Goal: Task Accomplishment & Management: Manage account settings

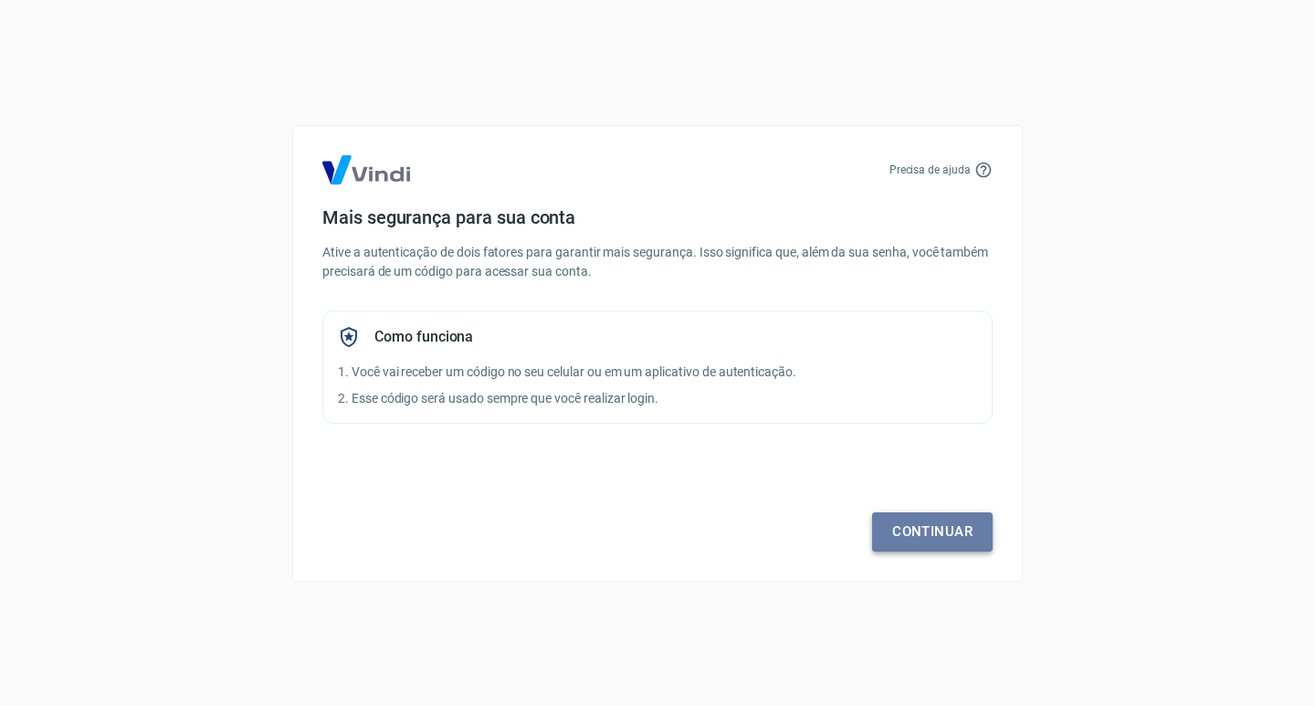
click at [909, 527] on link "Continuar" at bounding box center [932, 531] width 121 height 38
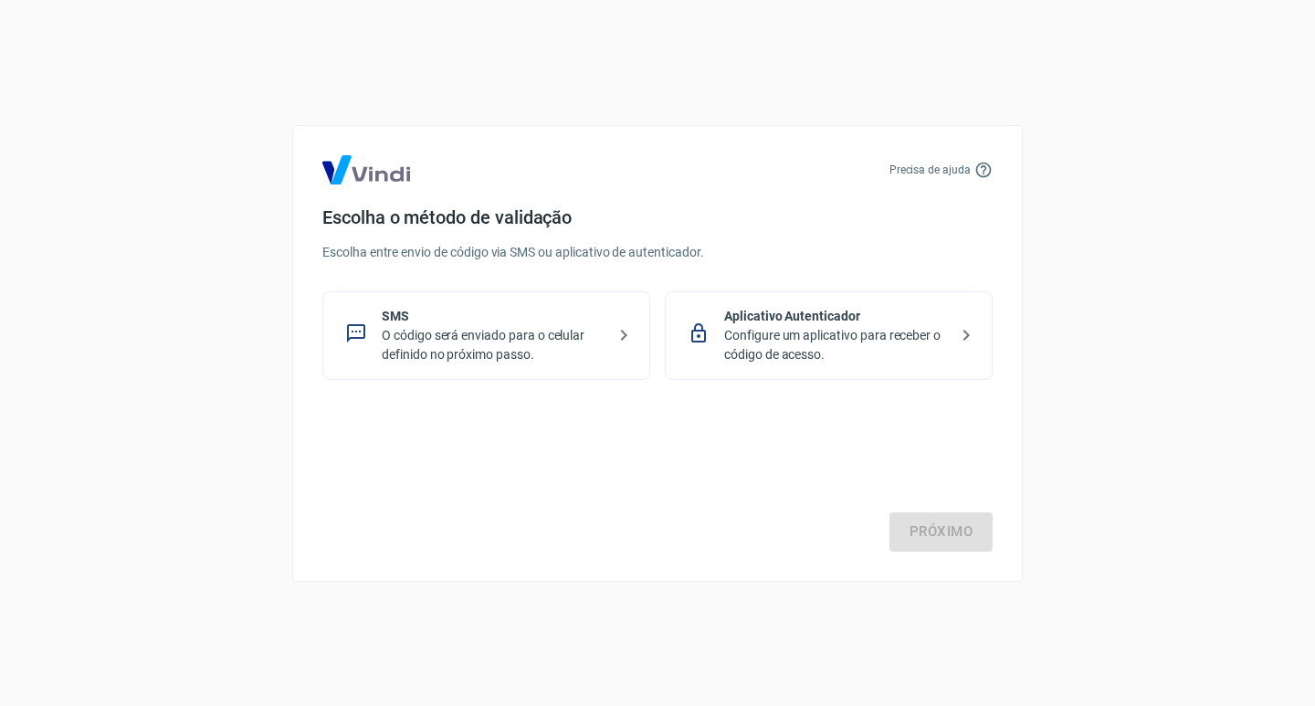
click at [557, 335] on p "O código será enviado para o celular definido no próximo passo." at bounding box center [494, 345] width 224 height 38
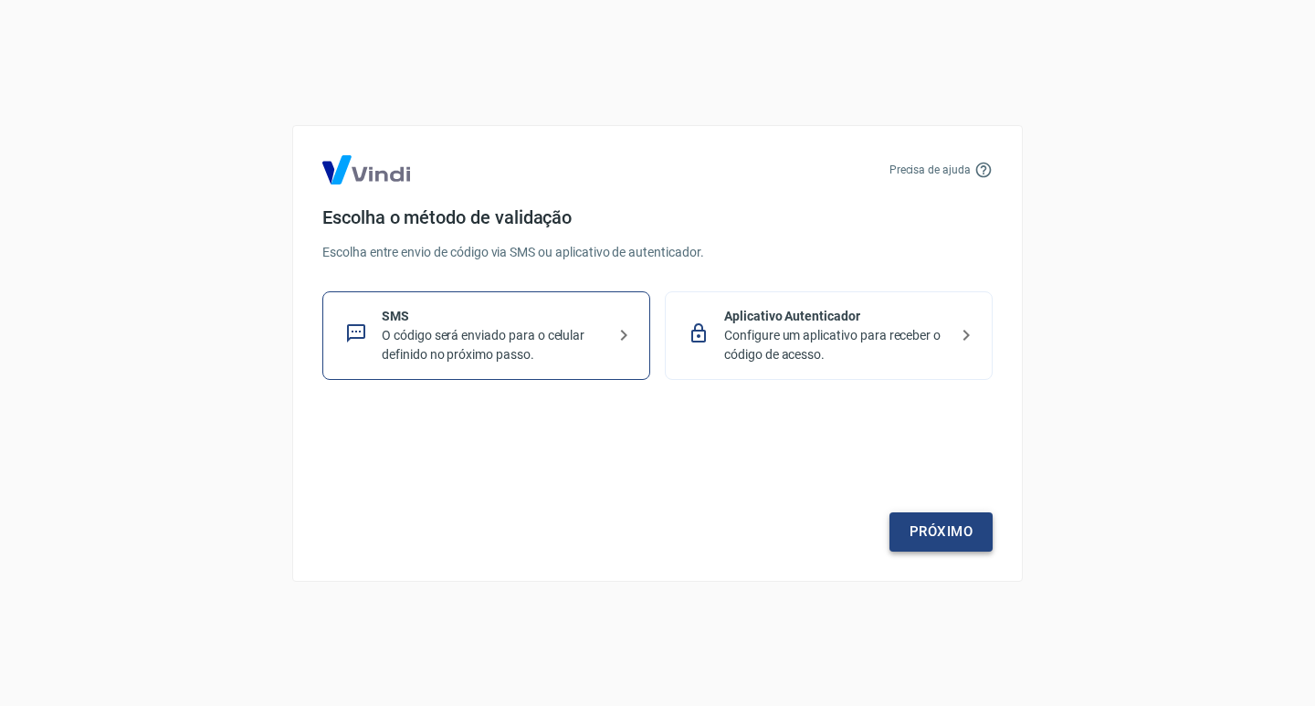
click at [918, 533] on link "Próximo" at bounding box center [940, 531] width 103 height 38
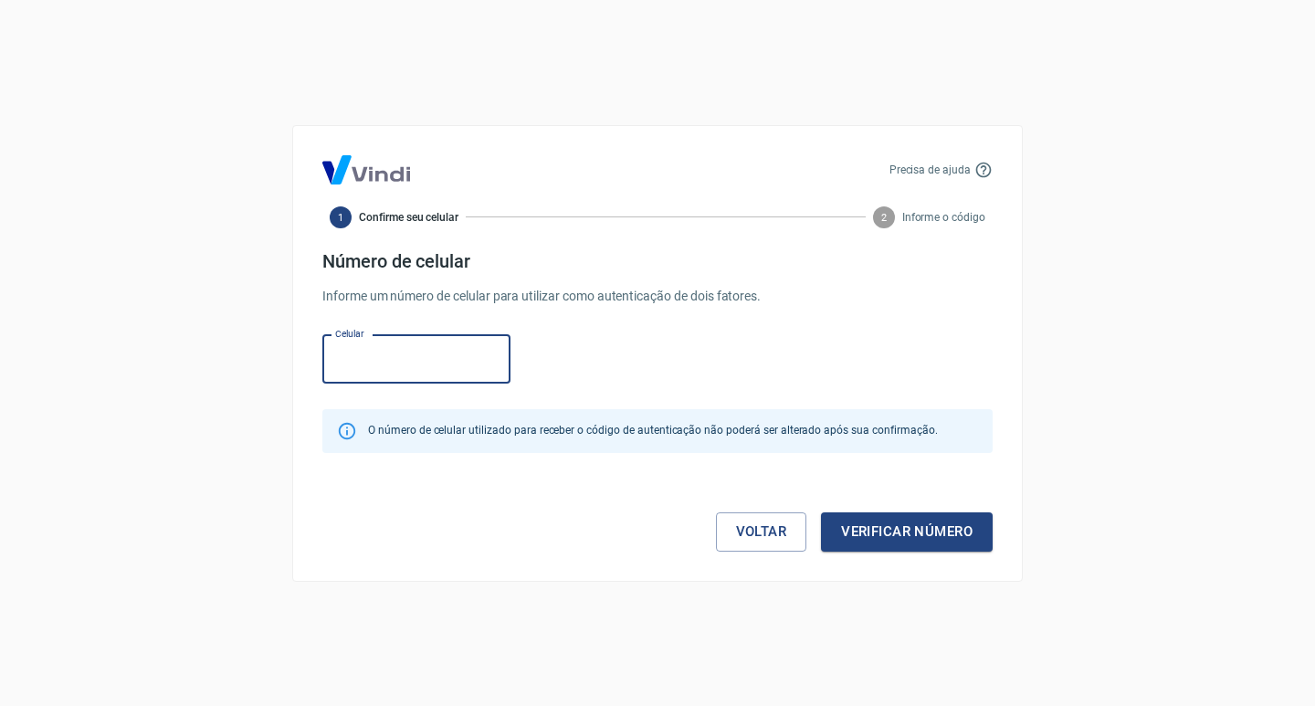
click at [435, 352] on input "Celular" at bounding box center [416, 359] width 188 height 48
paste input "(93) 98433-6175"
type input "(93) 98433-6175"
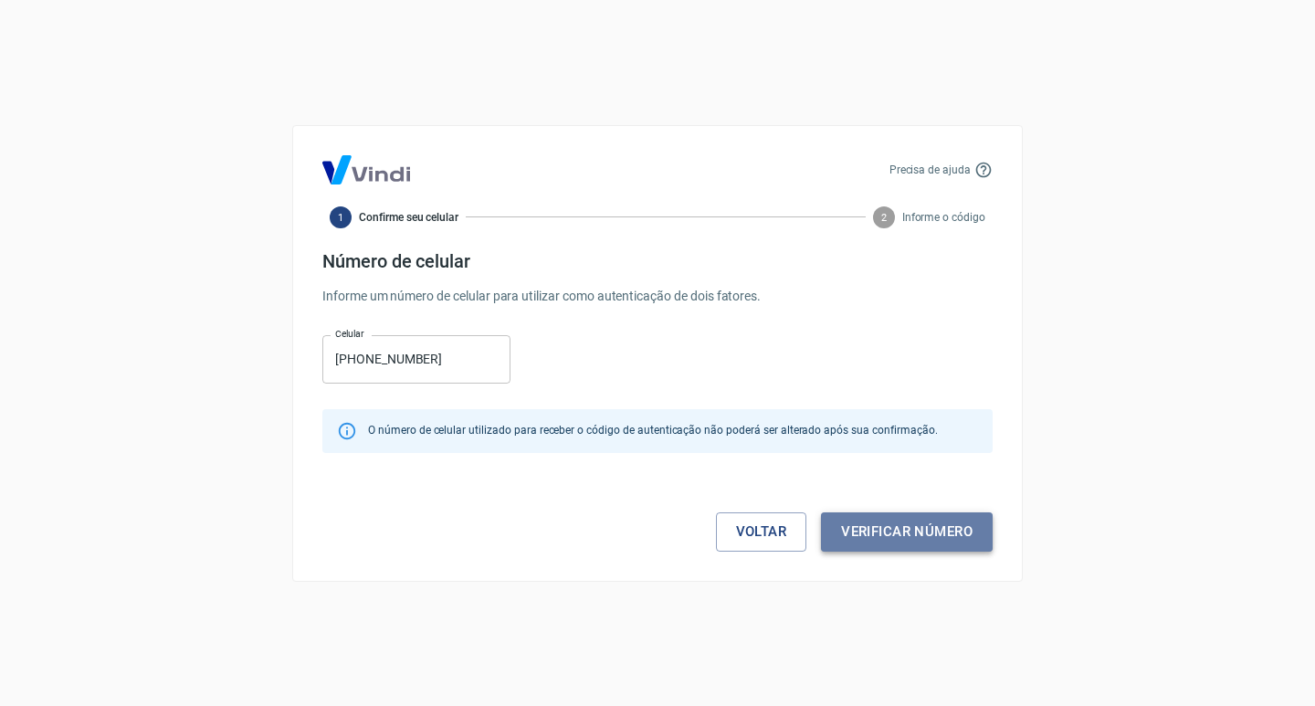
click at [890, 541] on button "Verificar número" at bounding box center [907, 531] width 172 height 38
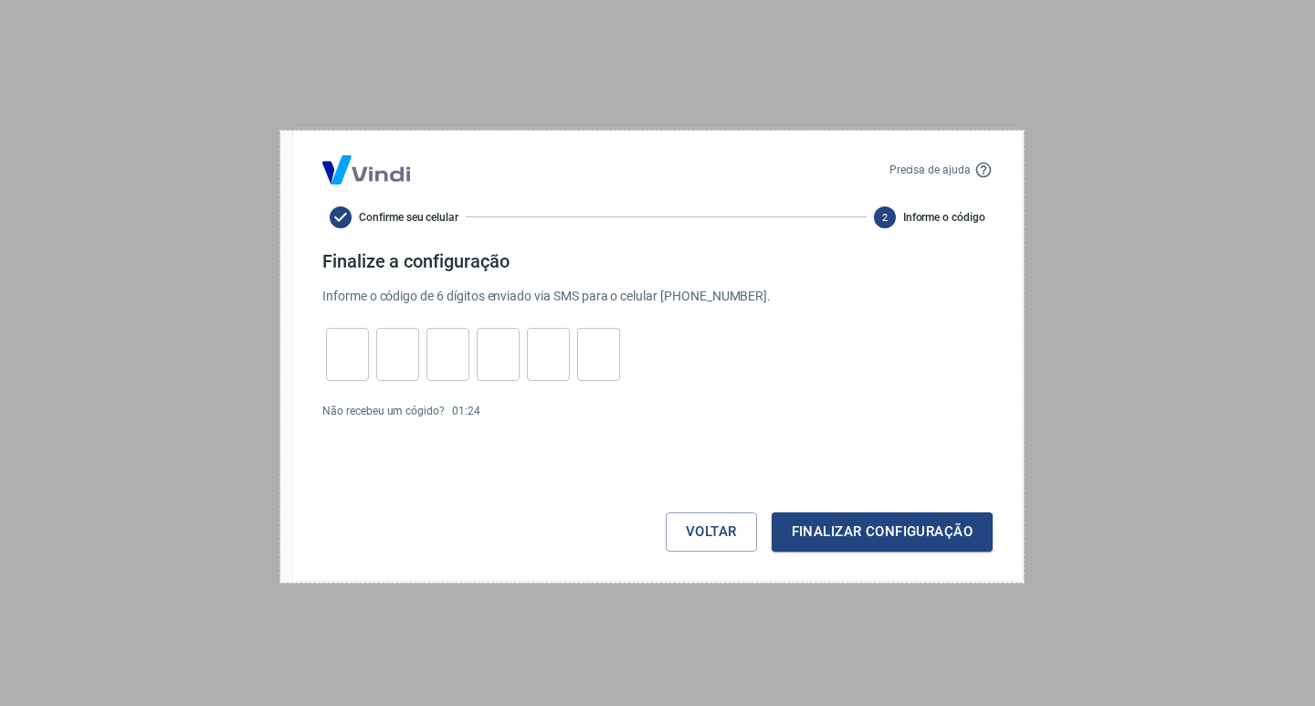
drag, startPoint x: 280, startPoint y: 131, endPoint x: 1024, endPoint y: 583, distance: 870.4
click at [1024, 583] on div "814 X 495" at bounding box center [657, 353] width 1315 height 706
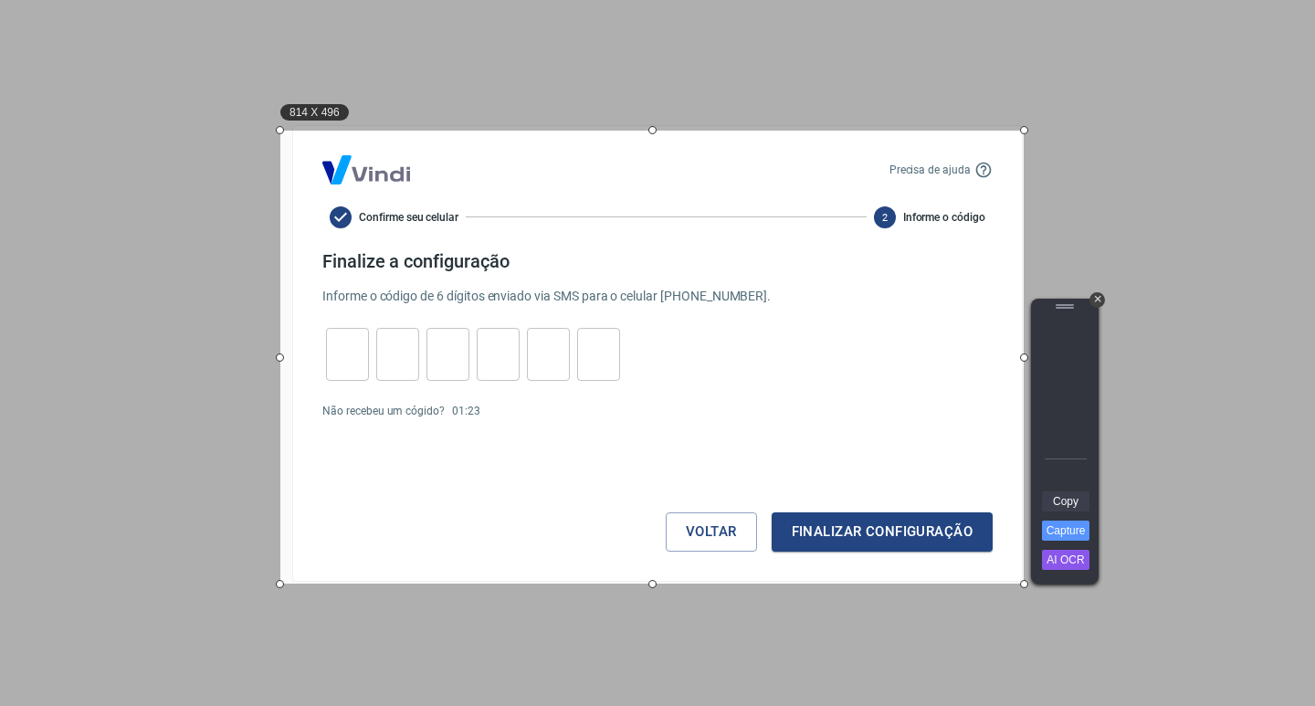
click at [1062, 506] on link "Copy" at bounding box center [1065, 501] width 47 height 20
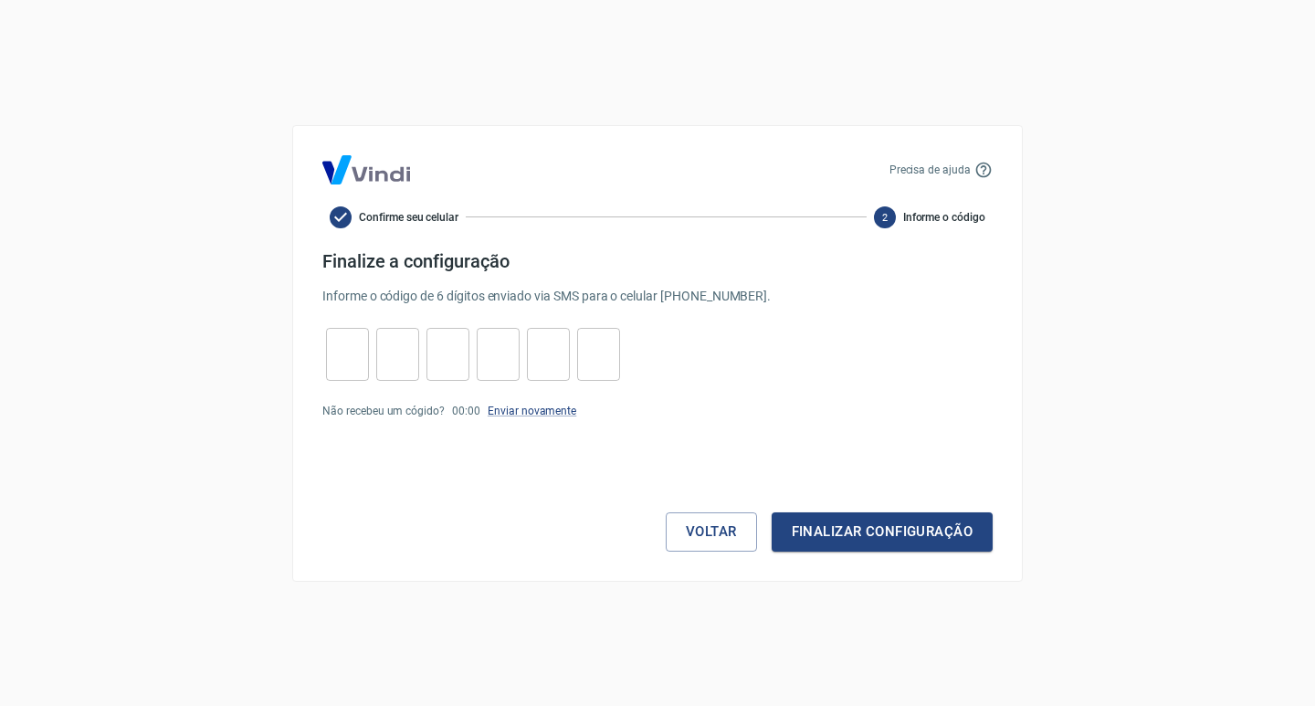
click at [362, 335] on input "tel" at bounding box center [347, 353] width 43 height 39
type input "1"
type input "9"
type input "1"
type input "5"
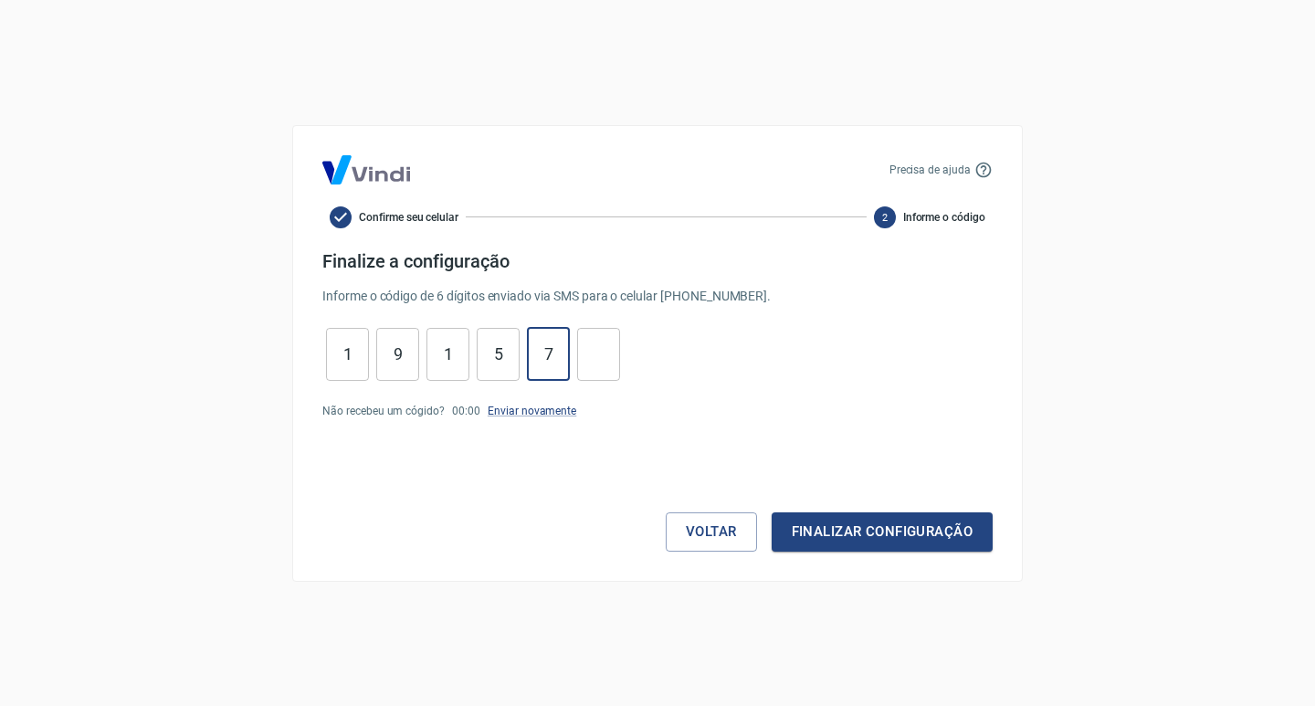
type input "7"
type input "3"
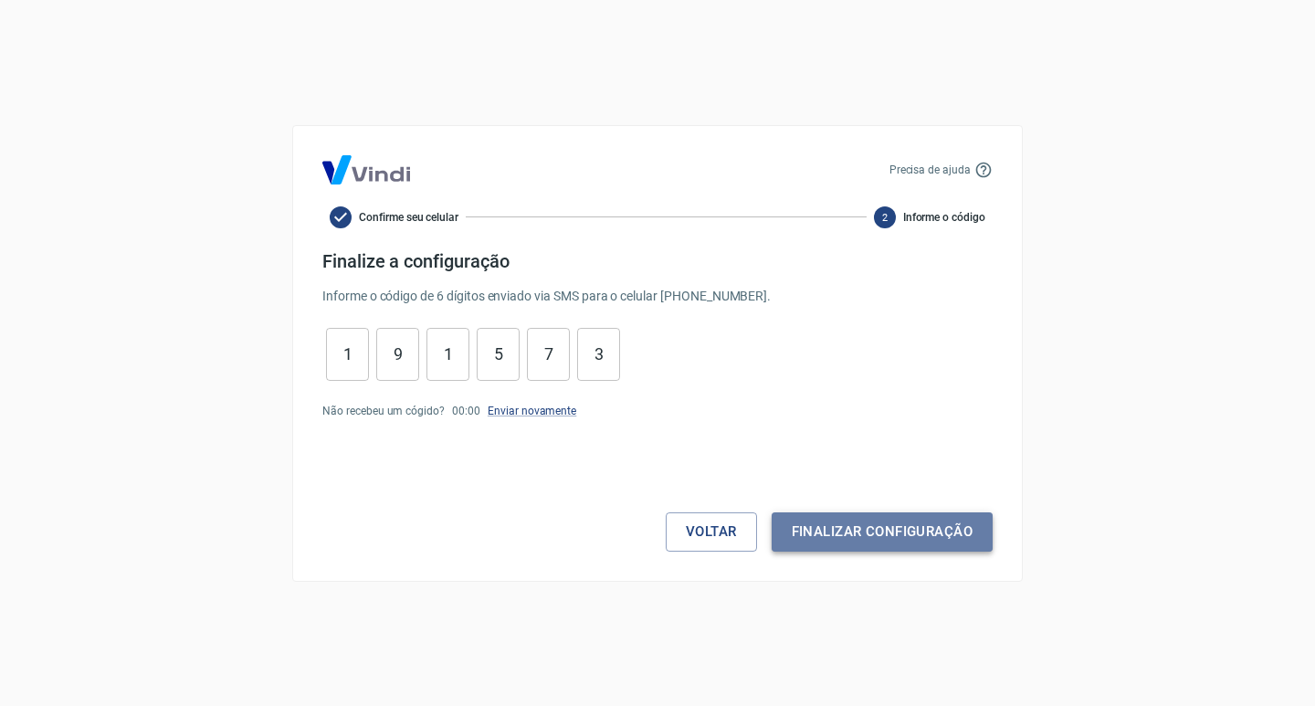
click at [857, 542] on button "Finalizar configuração" at bounding box center [882, 531] width 221 height 38
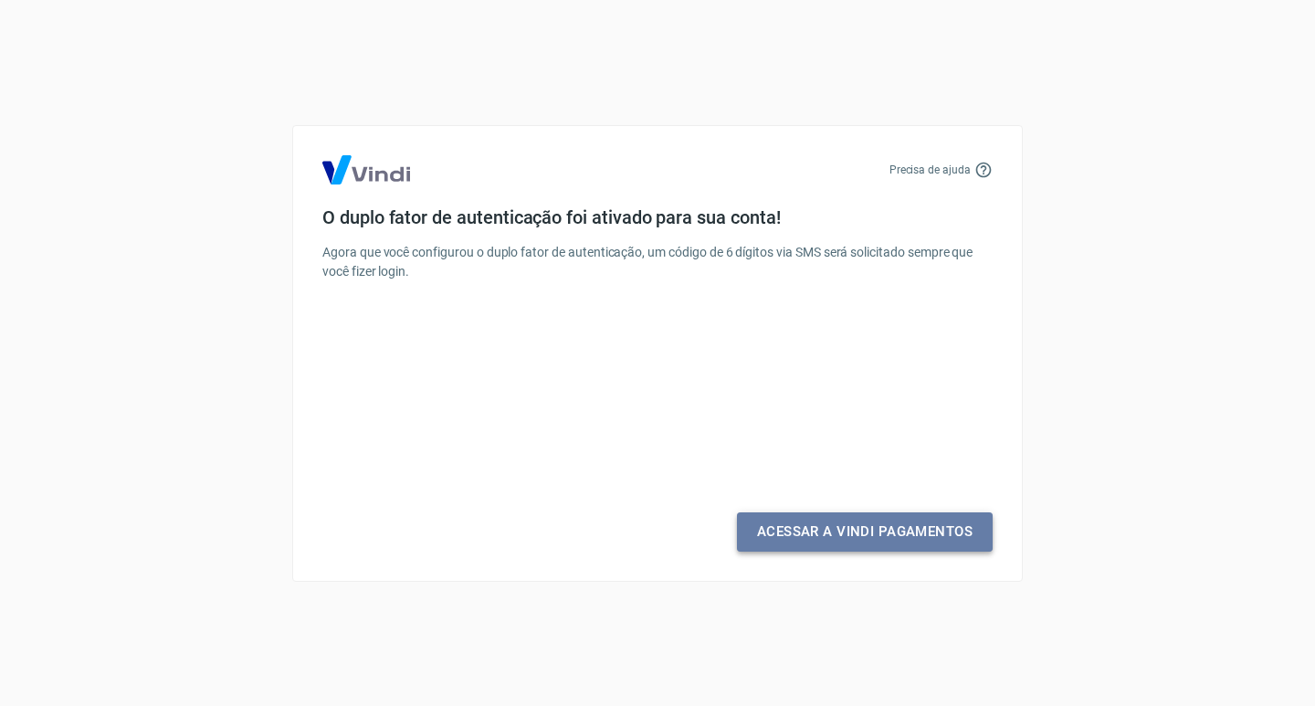
click at [833, 541] on link "Acessar a Vindi Pagamentos" at bounding box center [865, 531] width 256 height 38
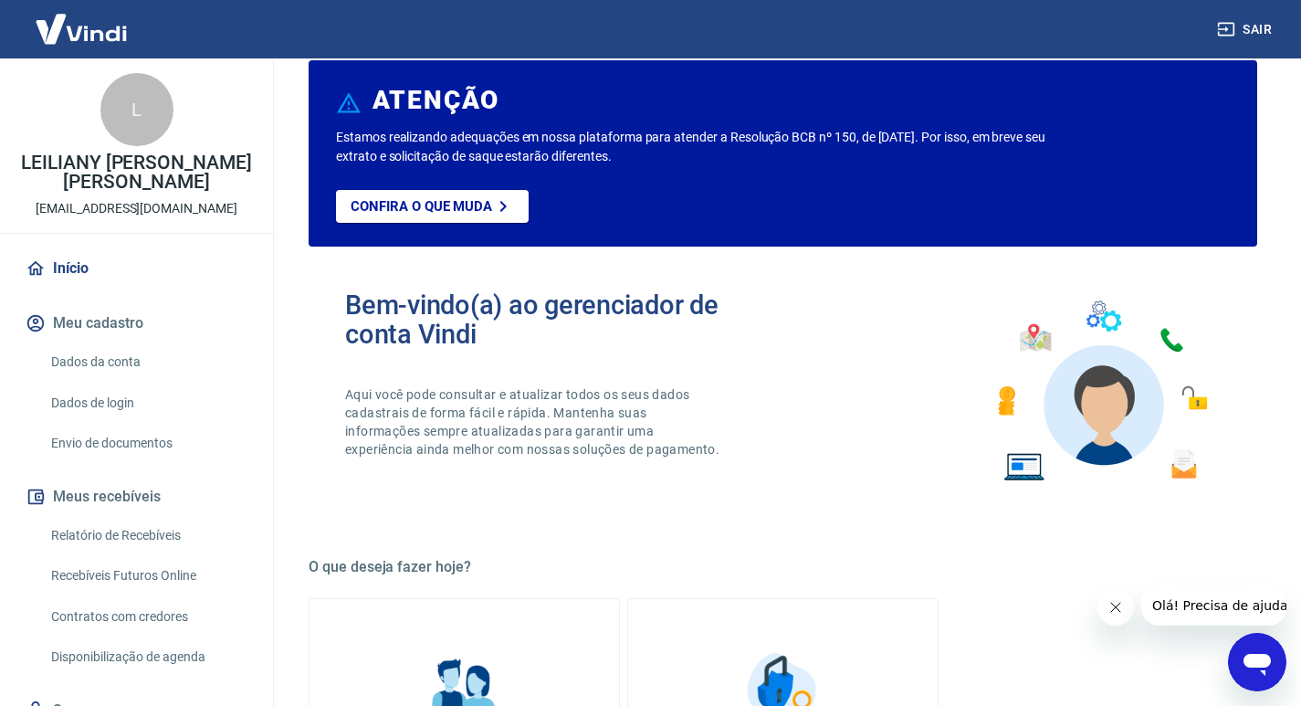
scroll to position [365, 0]
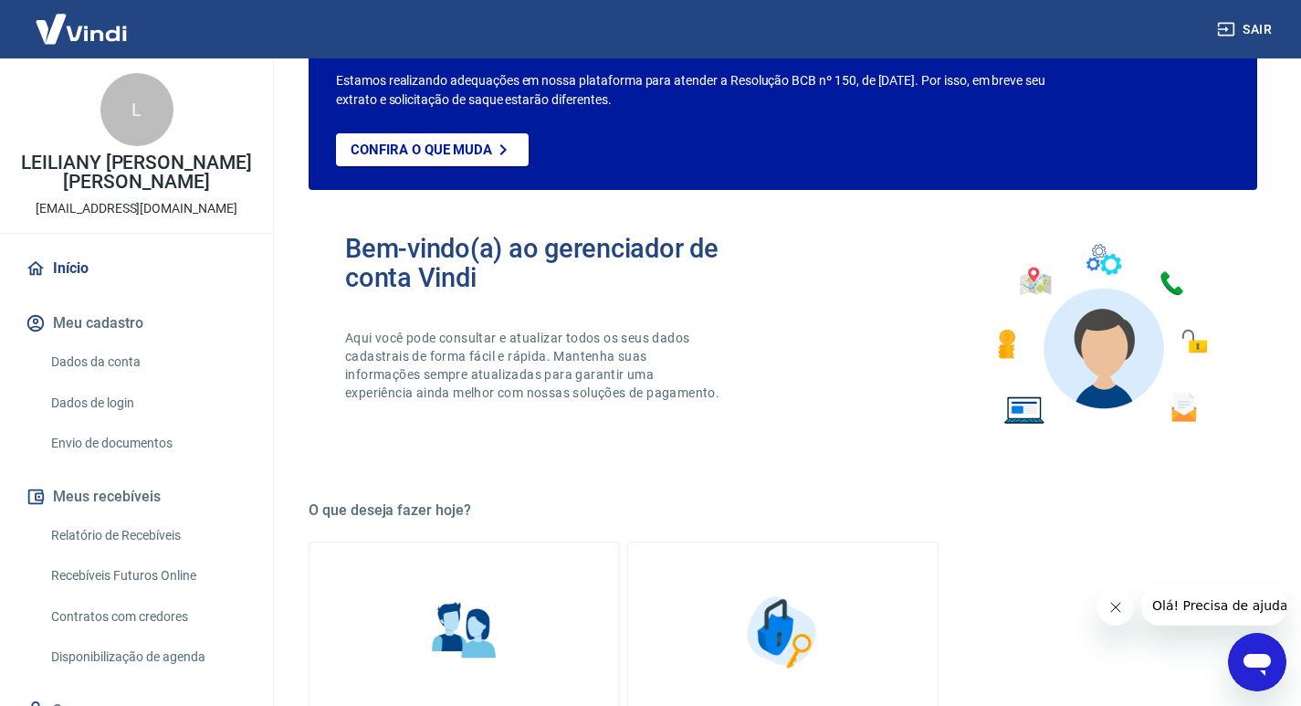
click at [1119, 615] on button "Fechar mensagem da empresa" at bounding box center [1115, 607] width 37 height 37
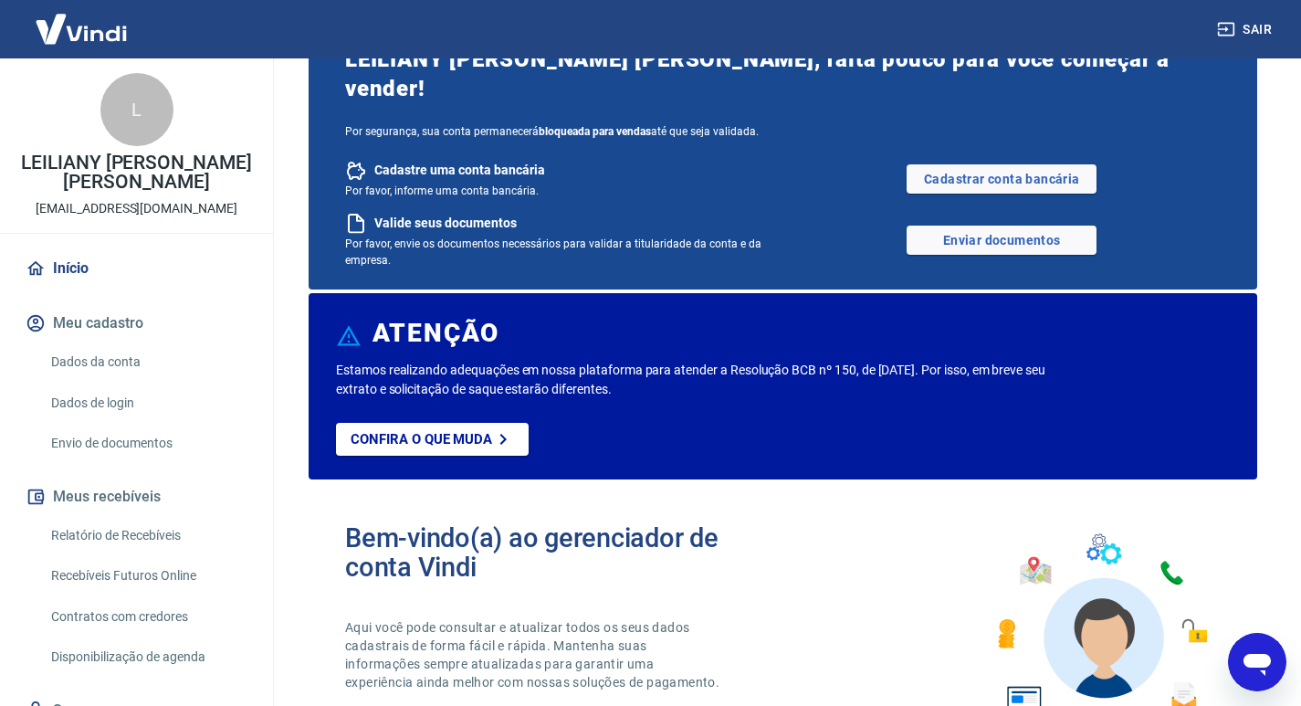
scroll to position [0, 0]
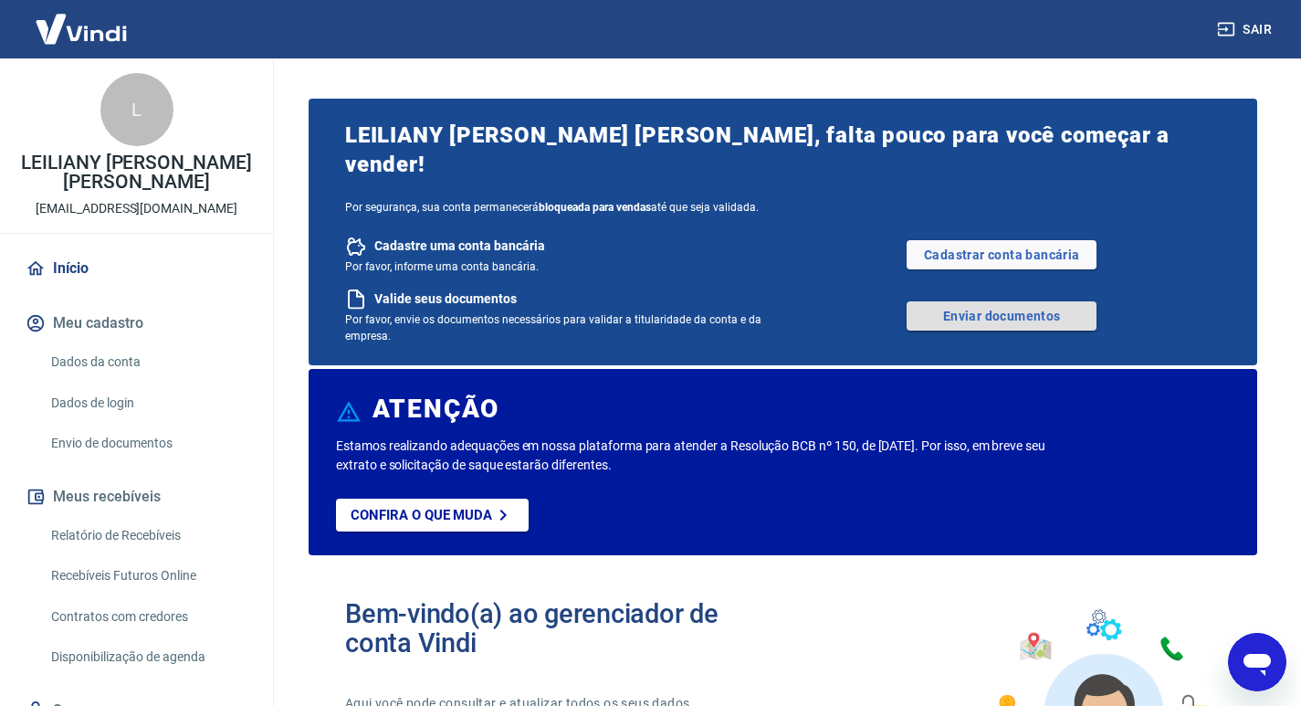
click at [1035, 301] on link "Enviar documentos" at bounding box center [1002, 315] width 190 height 29
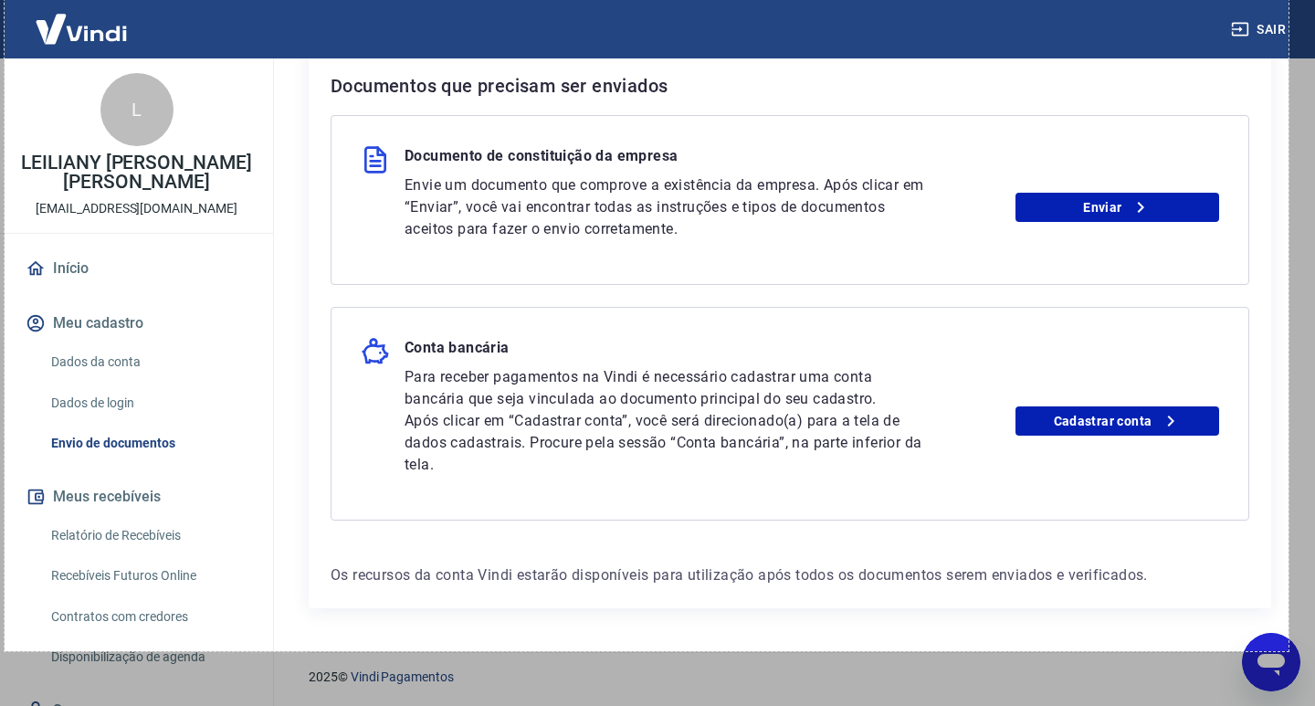
scroll to position [283, 0]
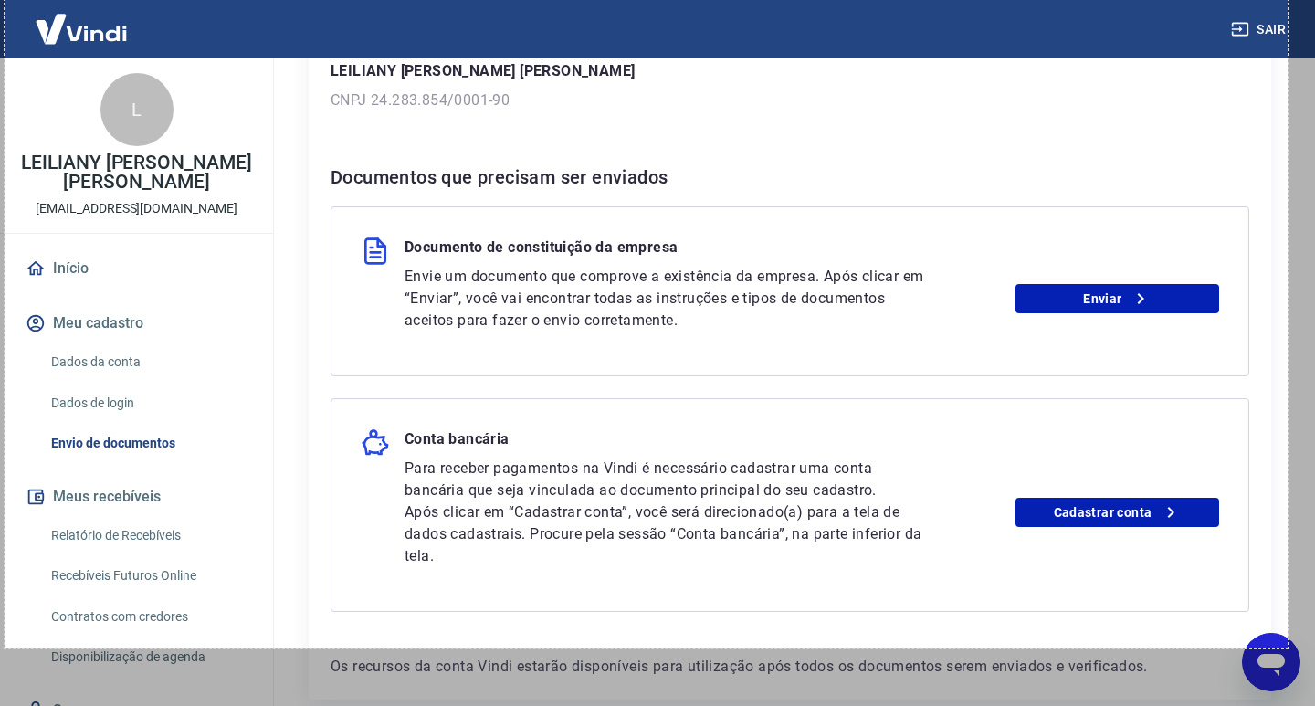
drag, startPoint x: 5, startPoint y: 16, endPoint x: 1287, endPoint y: 648, distance: 1430.1
click at [1287, 648] on div "1405 X 726" at bounding box center [657, 257] width 1315 height 1080
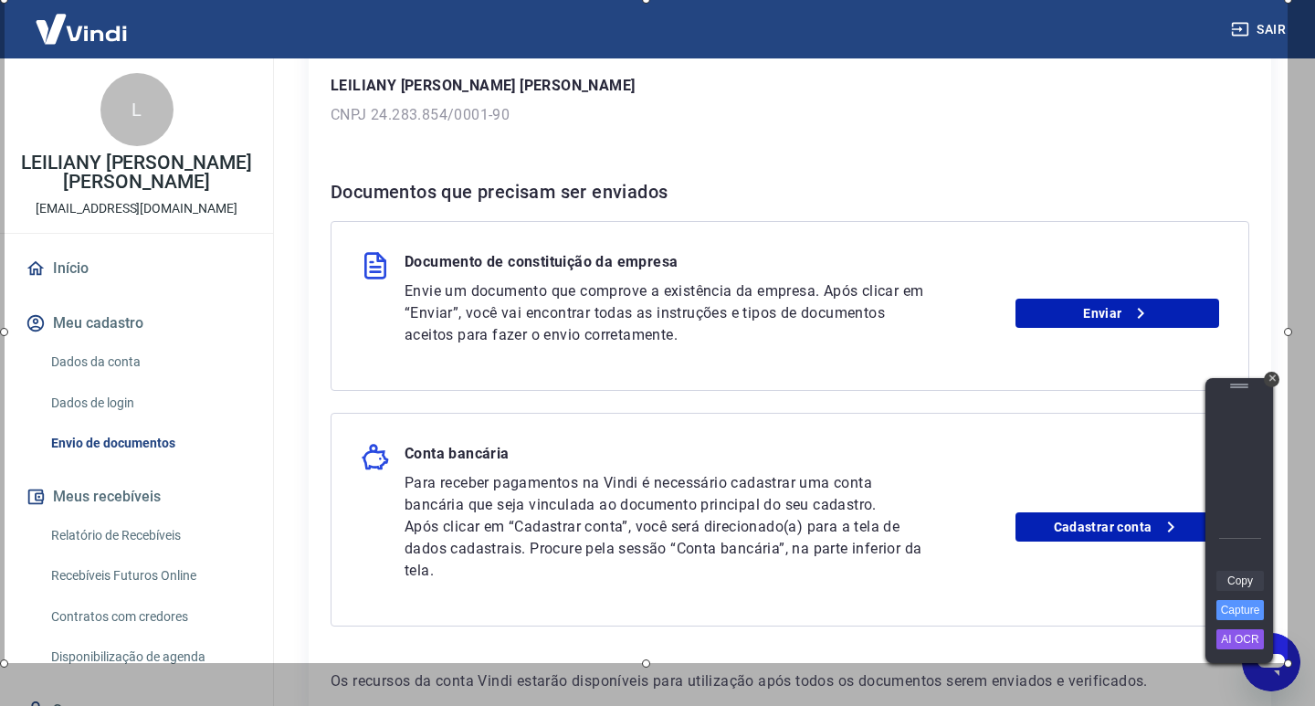
click at [1237, 582] on link "Copy" at bounding box center [1239, 581] width 47 height 20
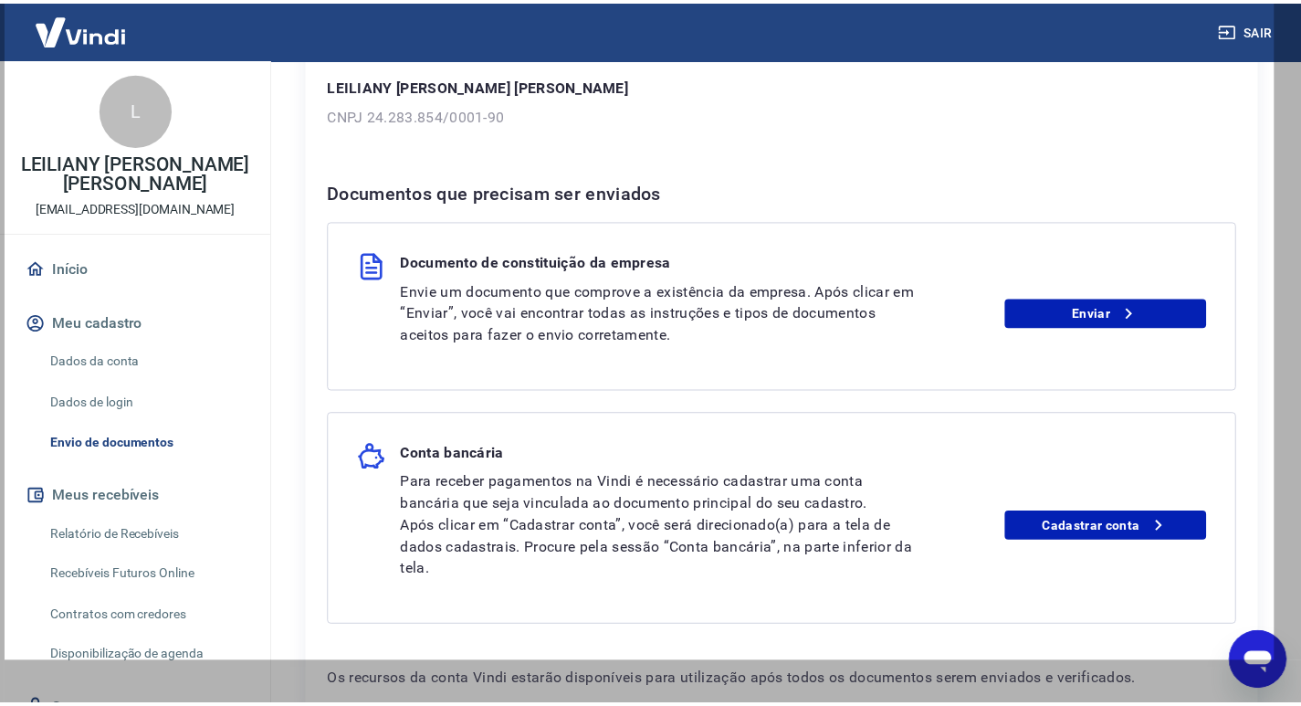
scroll to position [290, 0]
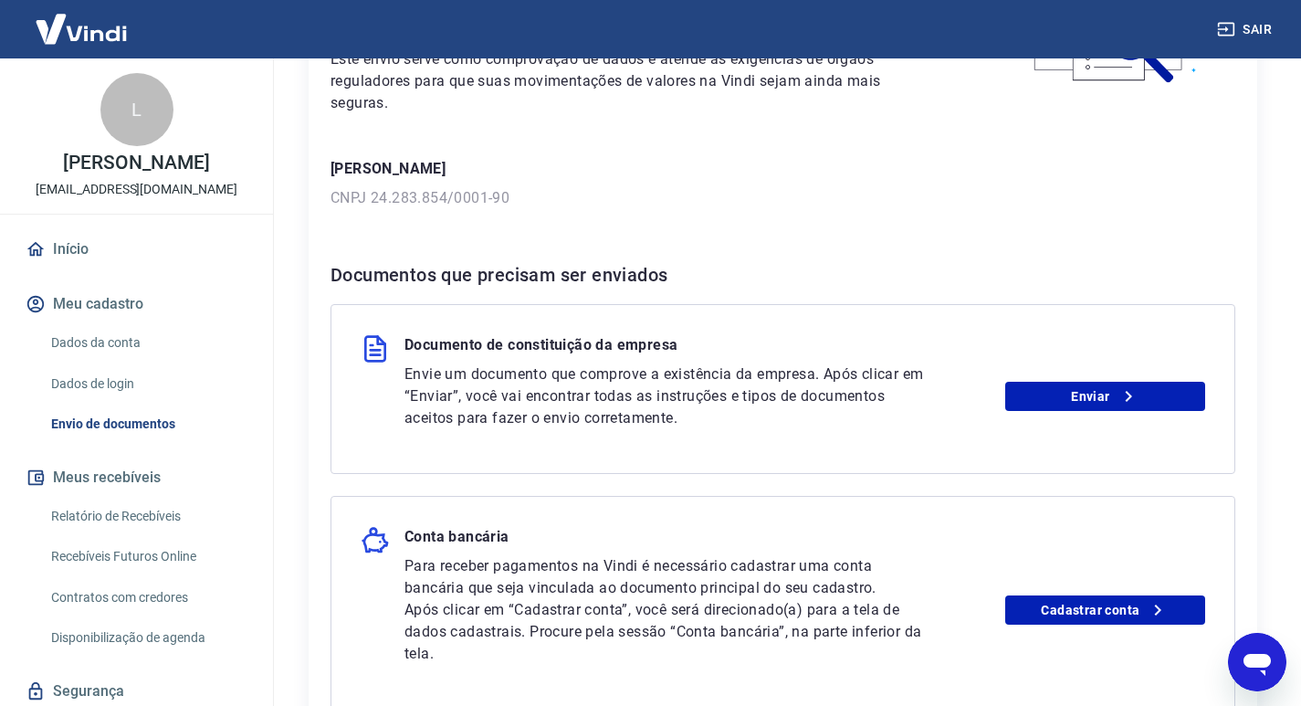
scroll to position [365, 0]
